Goal: Entertainment & Leisure: Consume media (video, audio)

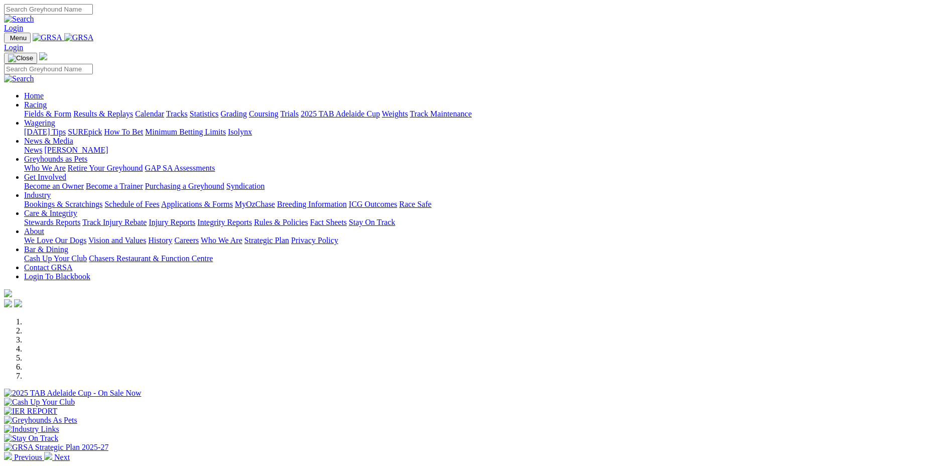
scroll to position [251, 0]
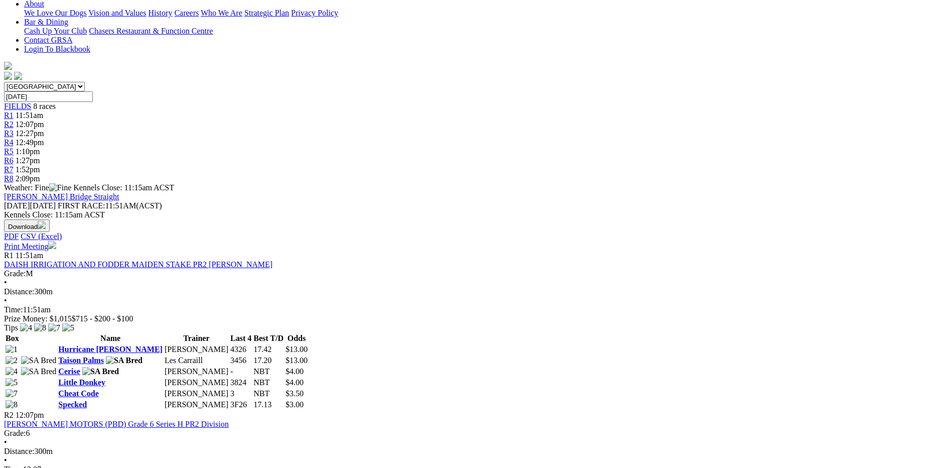
scroll to position [251, 0]
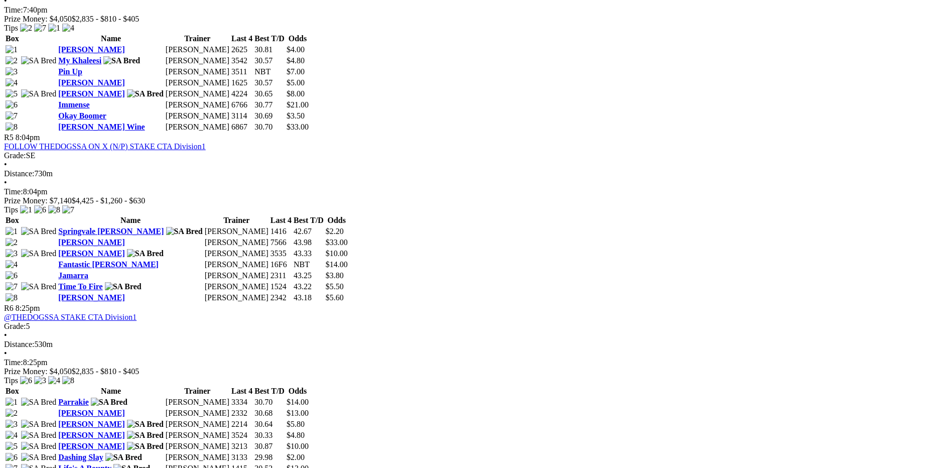
scroll to position [753, 0]
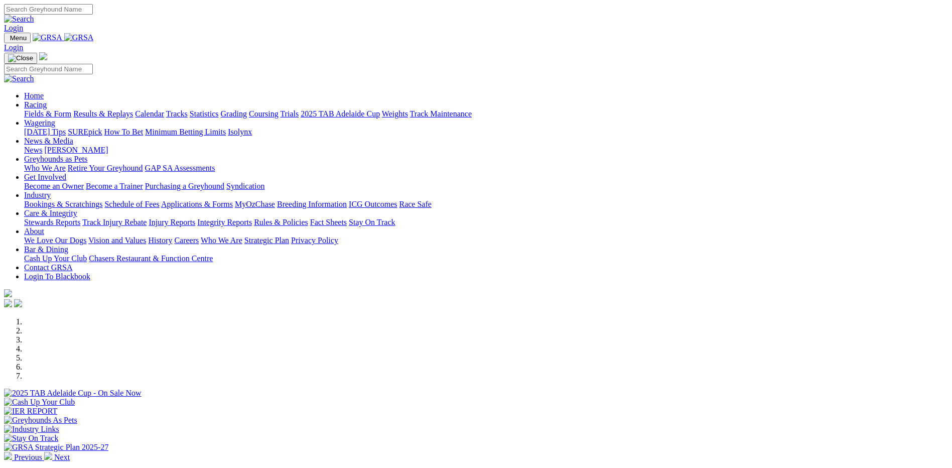
click at [133, 109] on link "Results & Replays" at bounding box center [103, 113] width 60 height 9
